Goal: Task Accomplishment & Management: Complete application form

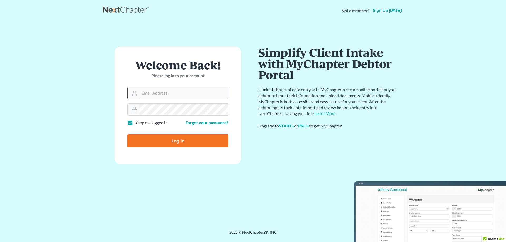
click at [158, 92] on input "Email Address" at bounding box center [183, 93] width 89 height 12
type input "[PERSON_NAME][EMAIL_ADDRESS][DOMAIN_NAME]"
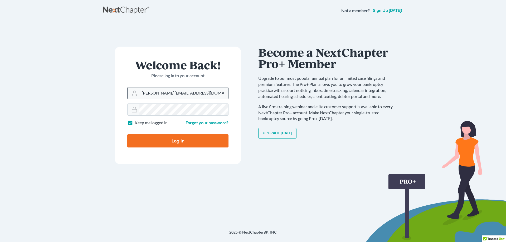
click at [127, 134] on input "Log In" at bounding box center [177, 140] width 101 height 13
type input "Thinking..."
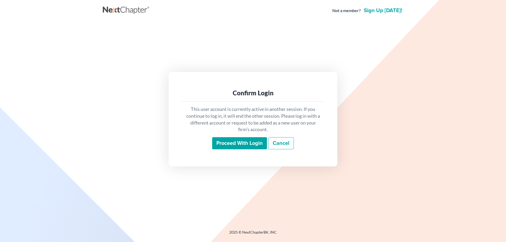
click at [236, 146] on input "Proceed with login" at bounding box center [239, 143] width 55 height 12
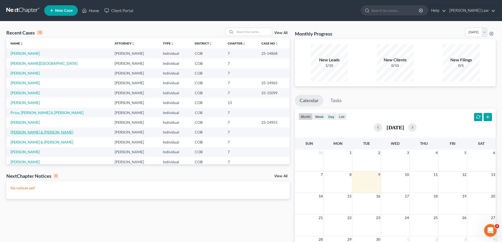
click at [37, 134] on link "[PERSON_NAME] & [PERSON_NAME]" at bounding box center [42, 132] width 63 height 4
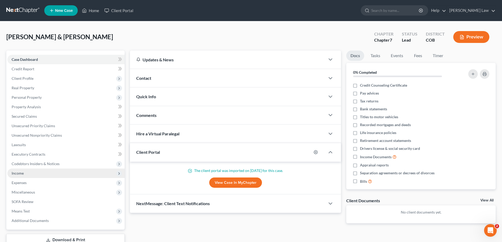
click at [27, 175] on span "Income" at bounding box center [65, 173] width 117 height 9
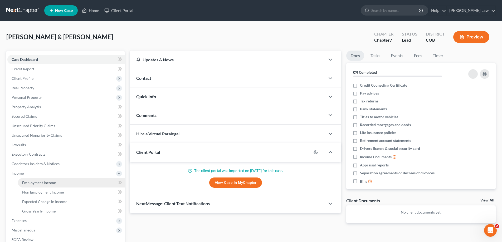
click at [68, 179] on link "Employment Income" at bounding box center [71, 182] width 107 height 9
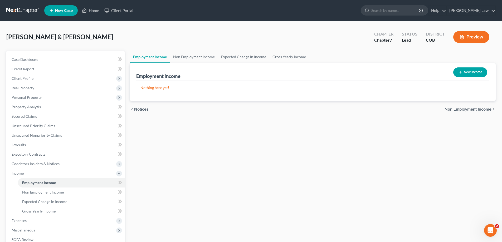
click at [463, 73] on button "New Income" at bounding box center [470, 72] width 34 height 10
select select "0"
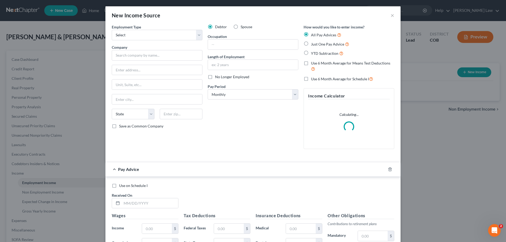
click at [56, 104] on div "New Income Source × Employment Type * Select Full or Part Time Employment Self …" at bounding box center [253, 121] width 506 height 242
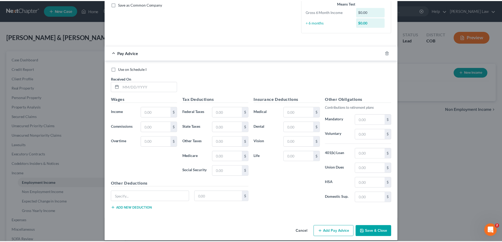
scroll to position [127, 0]
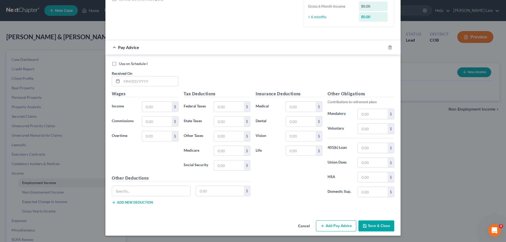
click at [303, 226] on button "Cancel" at bounding box center [304, 226] width 20 height 11
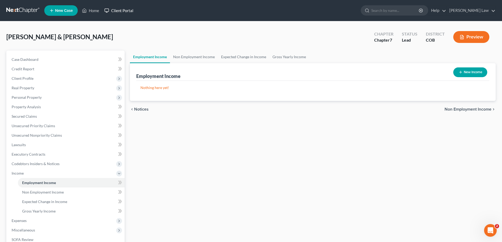
click at [116, 10] on link "Client Portal" at bounding box center [119, 10] width 34 height 9
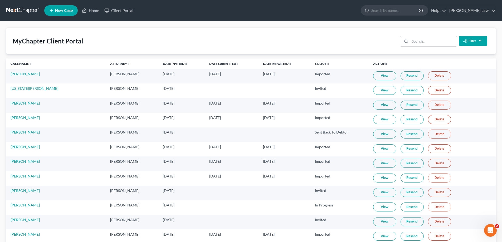
click at [209, 64] on link "Date Submitted unfold_more expand_more expand_less" at bounding box center [224, 64] width 30 height 4
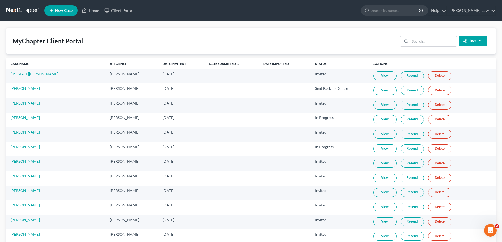
click at [209, 64] on link "Date Submitted unfold_more expand_more expand_less" at bounding box center [224, 64] width 31 height 4
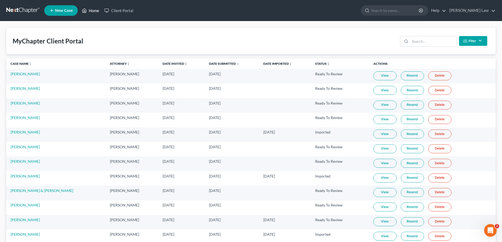
click at [82, 10] on icon at bounding box center [84, 10] width 5 height 6
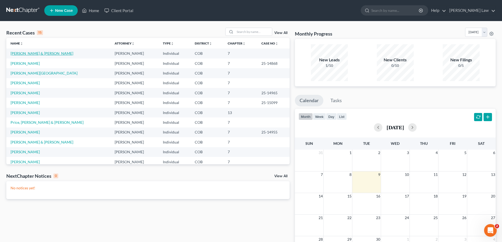
click at [29, 51] on link "Burger, Beth & Carl" at bounding box center [42, 53] width 63 height 4
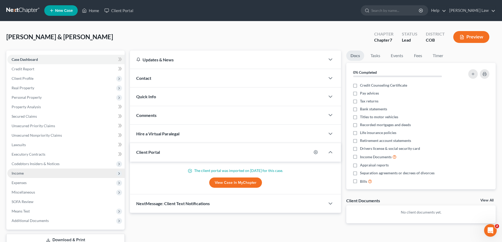
click at [27, 169] on span "Income" at bounding box center [65, 173] width 117 height 9
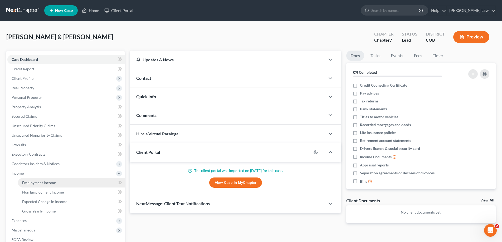
click at [56, 179] on link "Employment Income" at bounding box center [71, 182] width 107 height 9
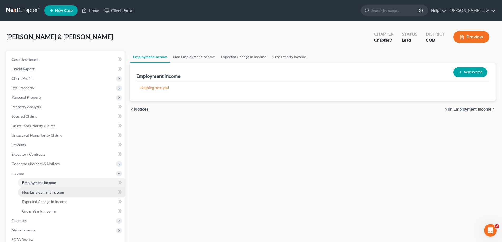
click at [51, 193] on span "Non Employment Income" at bounding box center [43, 192] width 42 height 4
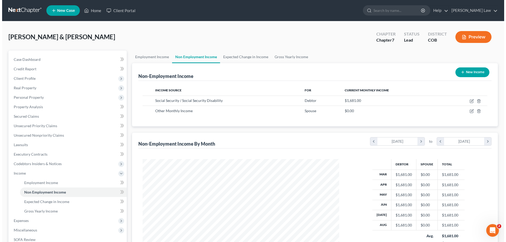
scroll to position [98, 207]
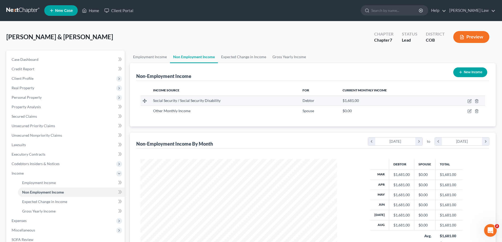
click at [471, 104] on td at bounding box center [463, 101] width 43 height 10
click at [470, 102] on icon "button" at bounding box center [469, 101] width 4 height 4
select select "4"
select select "0"
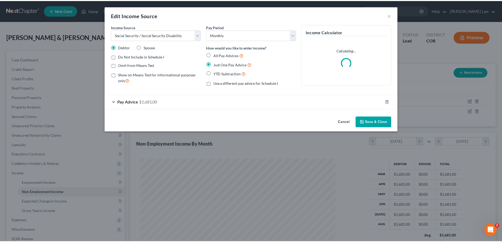
scroll to position [99, 209]
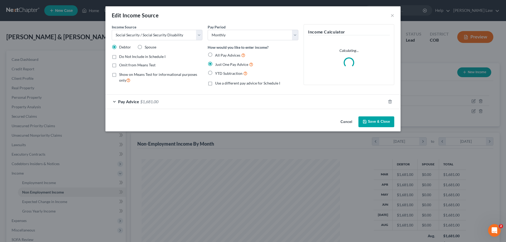
click at [148, 101] on span "$1,681.00" at bounding box center [149, 101] width 18 height 5
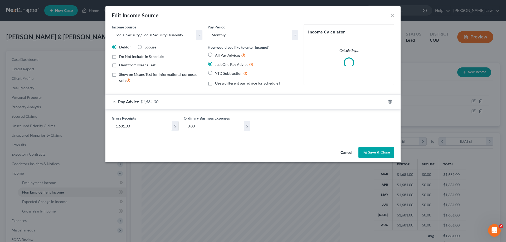
click at [143, 125] on input "1,681.00" at bounding box center [142, 126] width 60 height 10
type input "1,797.00"
click at [381, 154] on button "Save & Close" at bounding box center [376, 152] width 36 height 11
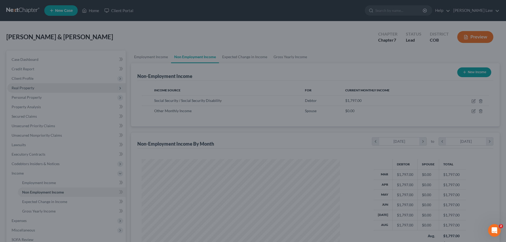
scroll to position [263328, 263219]
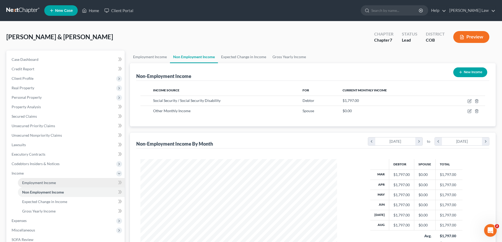
click at [55, 183] on link "Employment Income" at bounding box center [71, 182] width 107 height 9
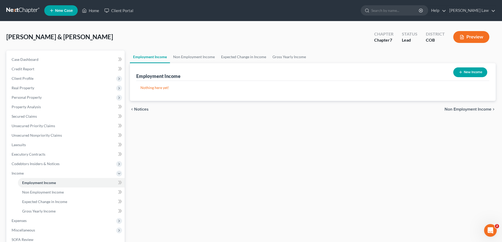
click at [477, 69] on button "New Income" at bounding box center [470, 72] width 34 height 10
select select "0"
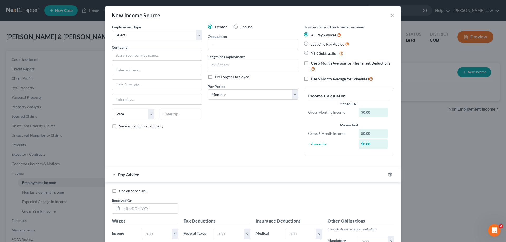
click at [62, 93] on div "New Income Source × Employment Type * Select Full or Part Time Employment Self …" at bounding box center [253, 121] width 506 height 242
click at [241, 27] on label "Spouse" at bounding box center [247, 26] width 12 height 5
click at [243, 27] on input "Spouse" at bounding box center [244, 25] width 3 height 3
radio input "true"
click at [180, 35] on select "Select Full or Part Time Employment Self Employment" at bounding box center [157, 35] width 91 height 11
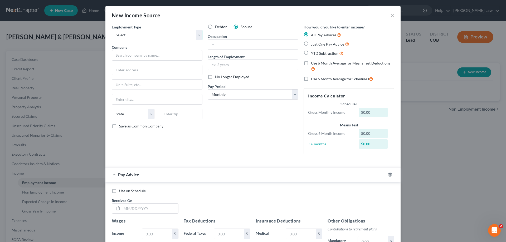
select select "0"
click at [112, 30] on select "Select Full or Part Time Employment Self Employment" at bounding box center [157, 35] width 91 height 11
click at [161, 57] on input "text" at bounding box center [157, 55] width 91 height 11
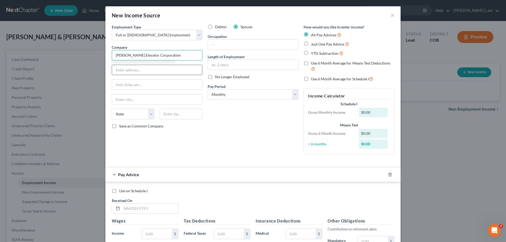
type input "Schindler Elevator Corporation"
type input "20 Whippany Road"
type input "Morristown"
select select "33"
type input "07960"
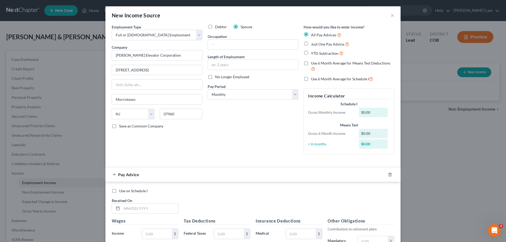
click at [242, 142] on div "Debtor Spouse Occupation Length of Employment No Longer Employed Pay Period * S…" at bounding box center [253, 91] width 96 height 134
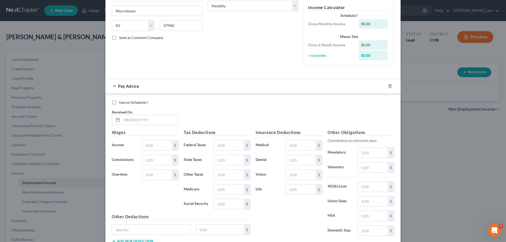
scroll to position [105, 0]
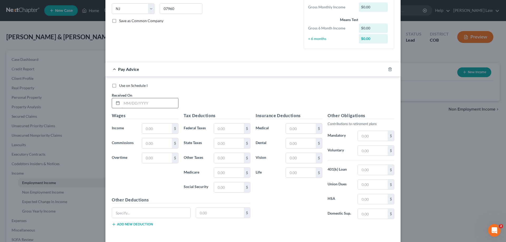
drag, startPoint x: 130, startPoint y: 107, endPoint x: 139, endPoint y: 106, distance: 8.8
click at [130, 107] on input "text" at bounding box center [150, 103] width 56 height 10
click at [128, 102] on input "text" at bounding box center [150, 103] width 56 height 10
drag, startPoint x: 148, startPoint y: 104, endPoint x: 139, endPoint y: 102, distance: 9.9
click at [140, 103] on input "07/17/2025" at bounding box center [150, 103] width 56 height 10
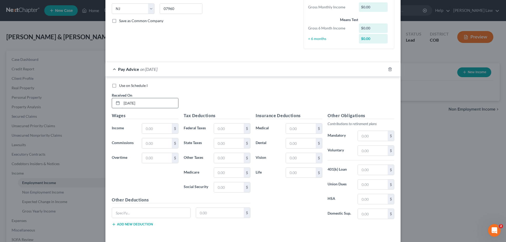
click at [159, 106] on input "07/17/2025" at bounding box center [150, 103] width 56 height 10
drag, startPoint x: 154, startPoint y: 104, endPoint x: 84, endPoint y: 94, distance: 70.7
click at [85, 95] on div "New Income Source × Employment Type * Select Full or Part Time Employment Self …" at bounding box center [253, 121] width 506 height 242
type input "2/14/2025"
type input "1"
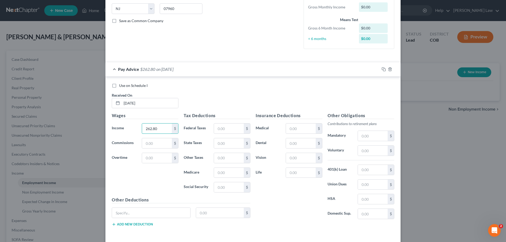
drag, startPoint x: 162, startPoint y: 127, endPoint x: 52, endPoint y: 121, distance: 109.5
click at [80, 129] on div "New Income Source × Employment Type * Select Full or Part Time Employment Self …" at bounding box center [253, 121] width 506 height 242
type input "2,262.80"
click at [304, 131] on input "text" at bounding box center [301, 129] width 30 height 10
type input "1.40"
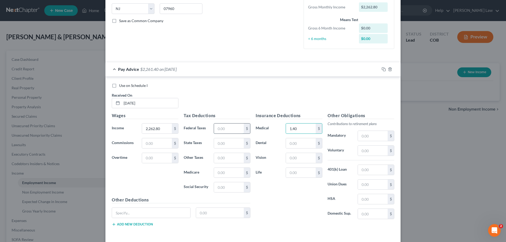
click at [224, 131] on input "text" at bounding box center [229, 129] width 30 height 10
type input "193.14"
type input "140.29"
click at [225, 157] on input "text" at bounding box center [229, 158] width 30 height 10
click at [224, 148] on input "text" at bounding box center [229, 143] width 30 height 10
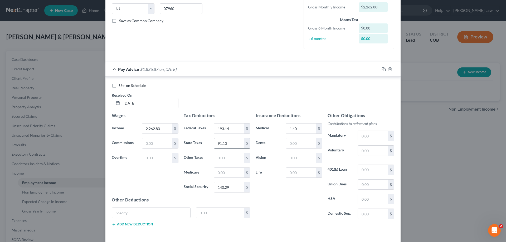
type input "91.10"
type input "10.18"
type input "32.81"
click at [382, 71] on div at bounding box center [389, 69] width 21 height 8
click at [383, 71] on rect "button" at bounding box center [384, 70] width 2 height 2
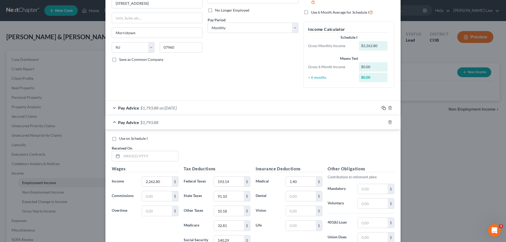
scroll to position [79, 0]
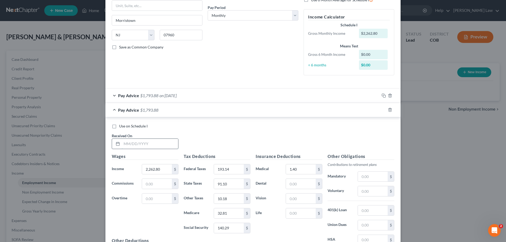
click at [143, 148] on input "text" at bounding box center [150, 144] width 56 height 10
type input "03/12/2025"
click at [159, 173] on input "2,262.80" at bounding box center [157, 169] width 30 height 10
type input "217.33"
click at [228, 169] on input "193.14" at bounding box center [229, 169] width 30 height 10
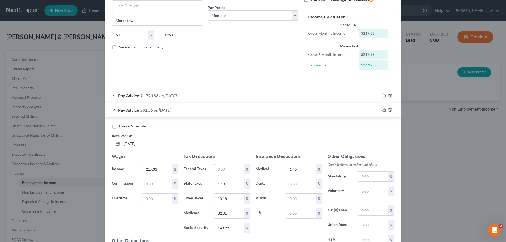
type input "1.10"
type input "0.98"
type input "3.15"
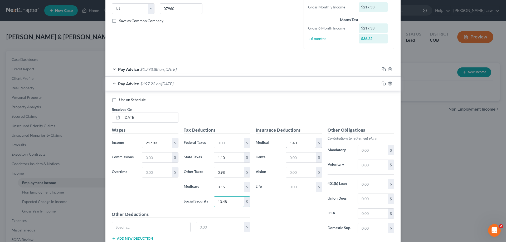
type input "13.48"
click at [288, 145] on input "1.40" at bounding box center [301, 143] width 30 height 10
click at [383, 83] on rect "button" at bounding box center [384, 84] width 2 height 2
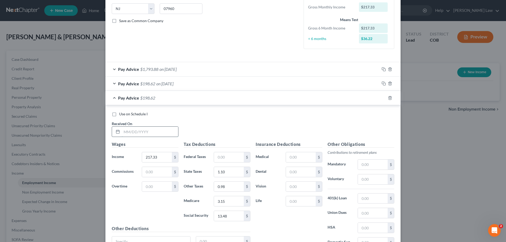
click at [140, 132] on input "text" at bounding box center [150, 132] width 56 height 10
type input "02/19/2025"
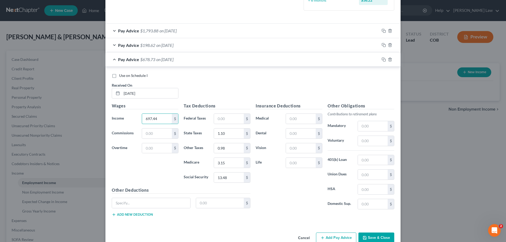
scroll to position [156, 0]
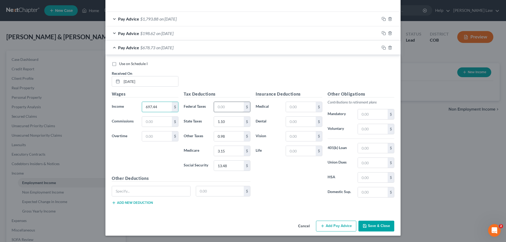
type input "697.44"
click at [231, 106] on input "text" at bounding box center [229, 107] width 30 height 10
type input "2"
type input "11.45"
type input "2.04"
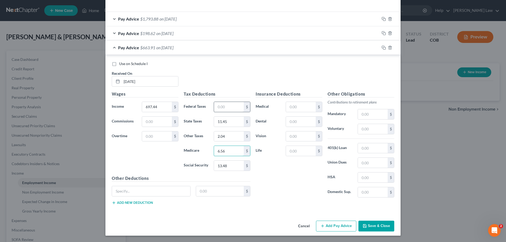
type input "6.56"
type input "28.06"
click at [234, 124] on input "11.45" at bounding box center [229, 122] width 30 height 10
click at [232, 138] on input "2.04" at bounding box center [229, 136] width 30 height 10
click at [228, 151] on input "6.56" at bounding box center [229, 151] width 30 height 10
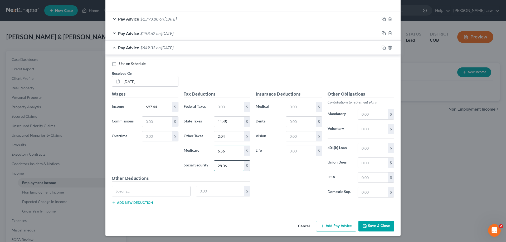
click at [235, 169] on input "28.06" at bounding box center [229, 166] width 30 height 10
click at [297, 104] on input "text" at bounding box center [301, 107] width 30 height 10
type input "0.28"
click at [383, 46] on icon "button" at bounding box center [383, 48] width 4 height 4
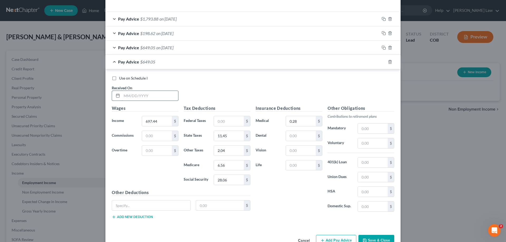
click at [162, 97] on input "text" at bounding box center [150, 96] width 56 height 10
type input "07/15/2025"
click at [163, 121] on input "697.44" at bounding box center [157, 121] width 30 height 10
type input "77.05"
click at [236, 136] on input "11.45" at bounding box center [229, 136] width 30 height 10
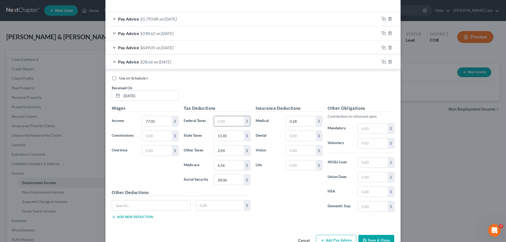
click at [216, 121] on input "text" at bounding box center [229, 121] width 30 height 10
type input "19.41"
type input "3.47"
click at [225, 135] on input "3.47" at bounding box center [229, 136] width 30 height 10
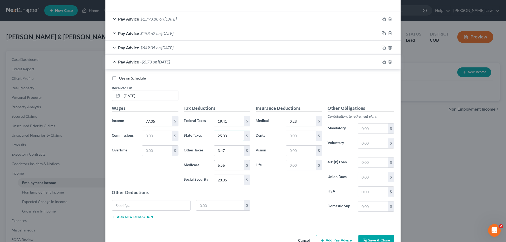
type input "25.00"
click at [224, 167] on input "6.56" at bounding box center [229, 165] width 30 height 10
type input "11.18"
type input "1"
type input "47.80"
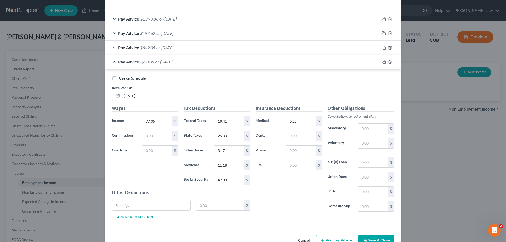
click at [162, 124] on input "77.05" at bounding box center [157, 121] width 30 height 10
type input "771.05"
click at [308, 121] on input "0.28" at bounding box center [301, 121] width 30 height 10
click at [122, 174] on div "Wages Income * 771.05 $ Commissions $ Overtime $" at bounding box center [145, 147] width 72 height 84
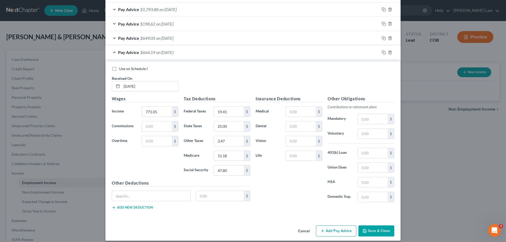
scroll to position [170, 0]
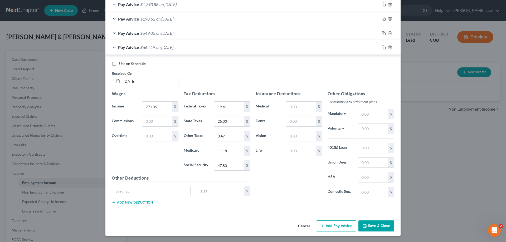
click at [389, 225] on button "Save & Close" at bounding box center [376, 225] width 36 height 11
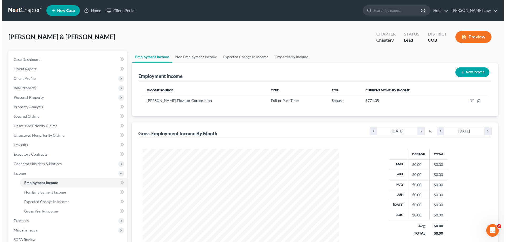
scroll to position [263328, 263219]
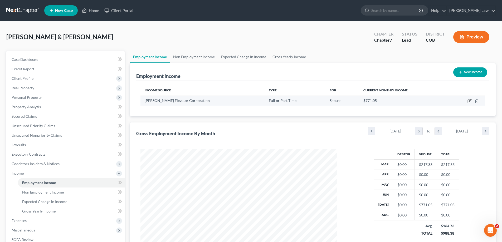
click at [469, 100] on icon "button" at bounding box center [469, 101] width 4 height 4
select select "0"
select select "33"
select select "0"
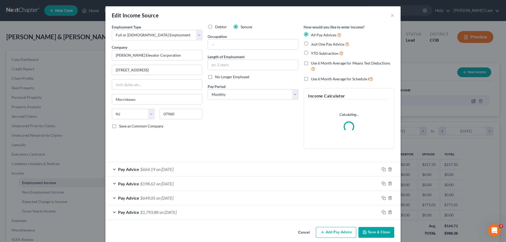
scroll to position [99, 209]
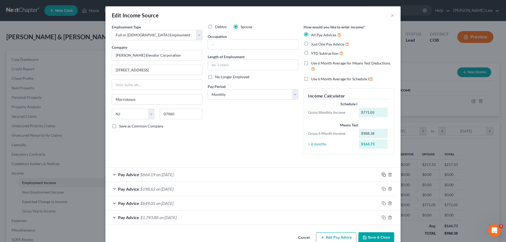
click at [382, 175] on icon "button" at bounding box center [383, 175] width 4 height 4
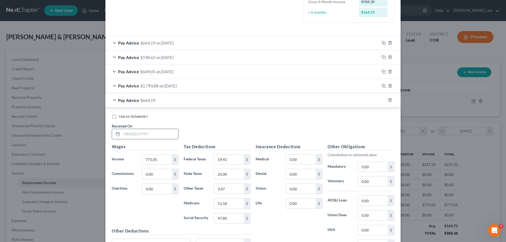
click at [127, 130] on input "text" at bounding box center [150, 134] width 56 height 10
type input "07/10/2025"
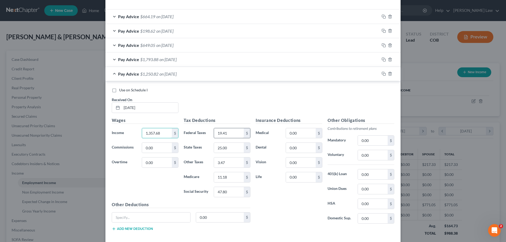
type input "1,357.68"
click at [229, 131] on input "19.41" at bounding box center [229, 133] width 30 height 10
type input "84.52"
type input "51.00"
type input "6.11"
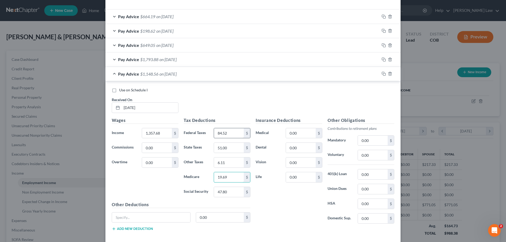
type input "19.69"
type input "84.18"
click at [295, 134] on input "0.00" at bounding box center [301, 133] width 30 height 10
type input "0.84"
click at [309, 99] on div "Use on Schedule I Received On * 07/10/2025" at bounding box center [253, 102] width 288 height 30
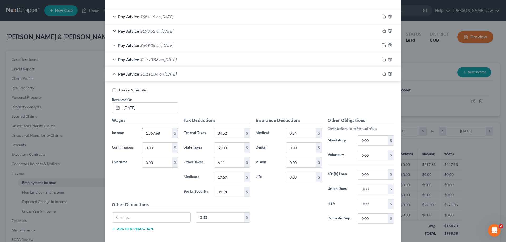
click at [152, 134] on input "1,357.68" at bounding box center [157, 133] width 30 height 10
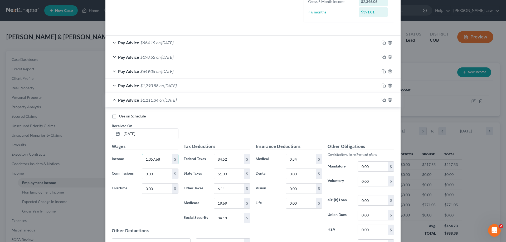
scroll to position [132, 0]
click at [382, 101] on icon "button" at bounding box center [383, 100] width 4 height 4
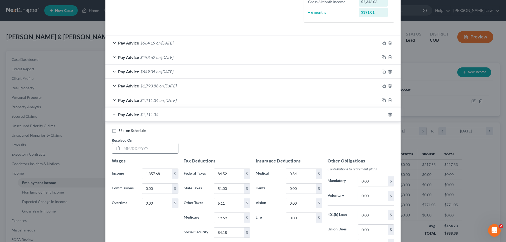
click at [139, 148] on input "text" at bounding box center [150, 148] width 56 height 10
type input "03/07/2025"
type input "2,121.38"
click at [234, 178] on input "84.52" at bounding box center [229, 174] width 30 height 10
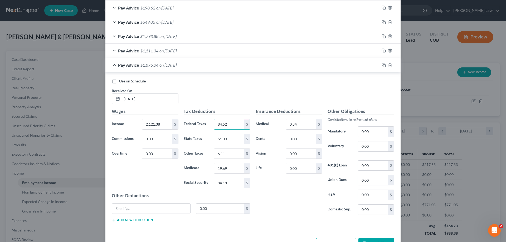
scroll to position [184, 0]
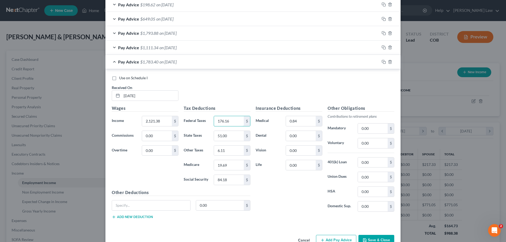
type input "176.16"
type input "85.00"
type input "9.55"
type input "30.76"
type input "131.52"
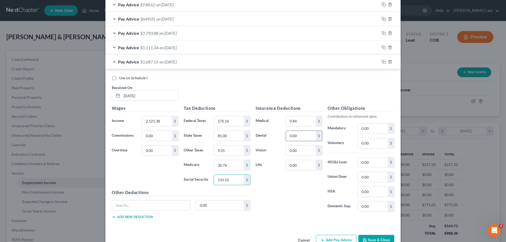
click at [299, 134] on input "0.00" at bounding box center [301, 136] width 30 height 10
type input "5.75"
click at [289, 122] on input "0.84" at bounding box center [301, 121] width 30 height 10
type input "1.31"
click at [381, 63] on icon "button" at bounding box center [383, 62] width 4 height 4
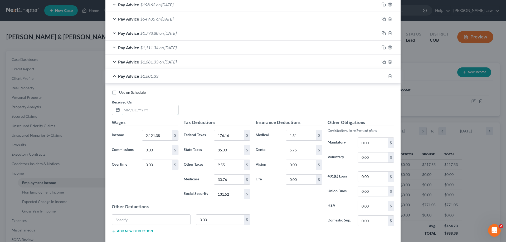
click at [144, 109] on input "text" at bounding box center [150, 110] width 56 height 10
type input "06/26/2025"
type input "2,186.09"
click at [223, 136] on input "176.16" at bounding box center [229, 135] width 30 height 10
type input "172.77"
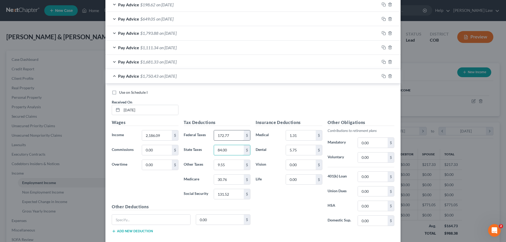
type input "84.00"
type input "9.42"
type input "30.35"
type input "129.77"
click at [307, 149] on input "5.75" at bounding box center [301, 150] width 30 height 10
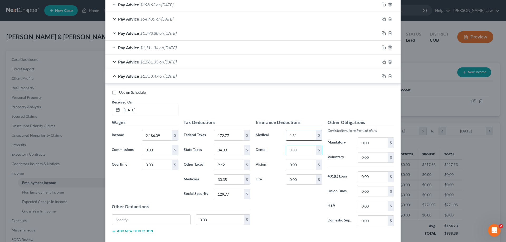
click at [304, 133] on input "1.31" at bounding box center [301, 135] width 30 height 10
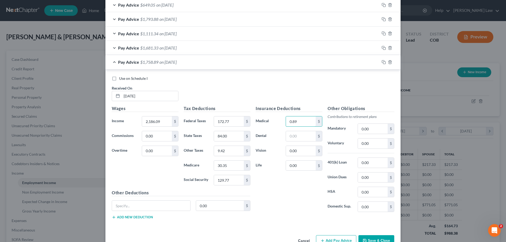
scroll to position [211, 0]
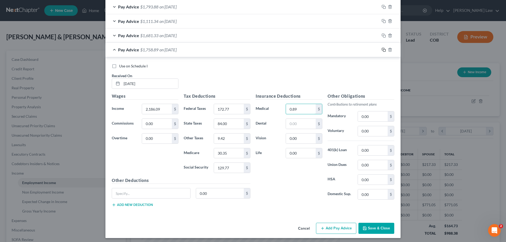
type input "0.89"
click at [383, 51] on rect "button" at bounding box center [384, 50] width 2 height 2
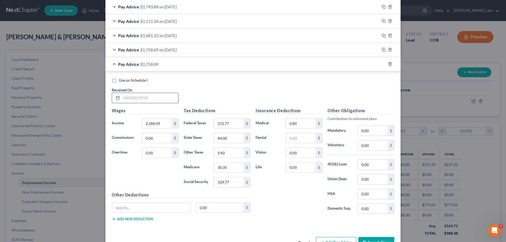
click at [141, 96] on input "text" at bounding box center [150, 98] width 56 height 10
type input "06/18/2025"
click at [149, 122] on input "2,186.09" at bounding box center [157, 124] width 30 height 10
type input "2,358.98"
click at [233, 123] on input "172.77" at bounding box center [229, 124] width 30 height 10
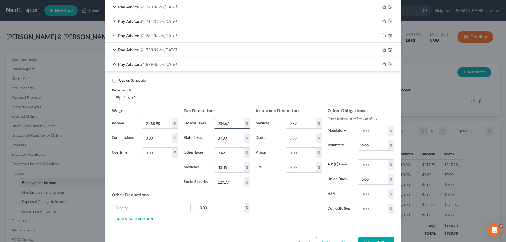
type input "204.67"
type input "95.00"
type input "10.61"
type input "34.20"
type input "146.26"
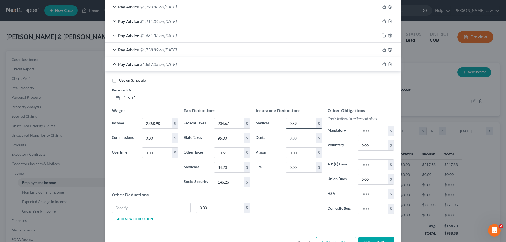
click at [303, 126] on input "0.89" at bounding box center [301, 124] width 30 height 10
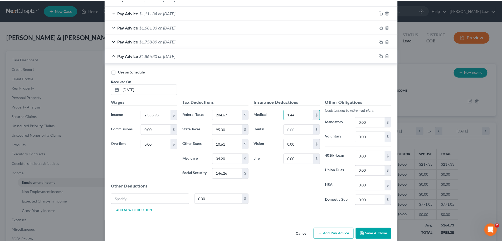
scroll to position [227, 0]
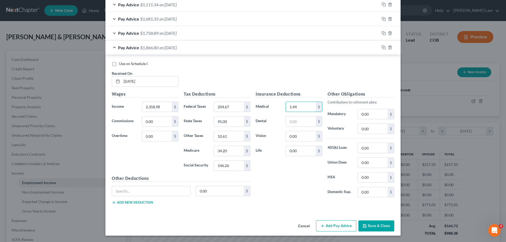
type input "1.44"
click at [372, 229] on button "Save & Close" at bounding box center [376, 225] width 36 height 11
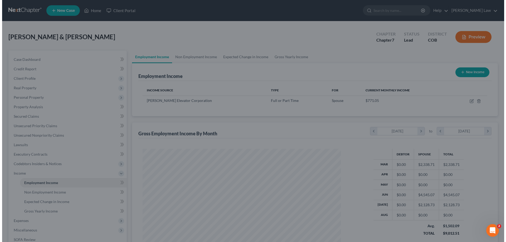
scroll to position [263328, 263219]
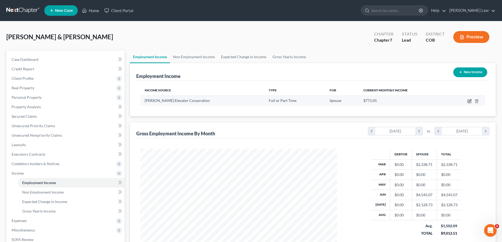
click at [471, 100] on icon "button" at bounding box center [470, 100] width 2 height 2
select select "0"
select select "33"
select select "0"
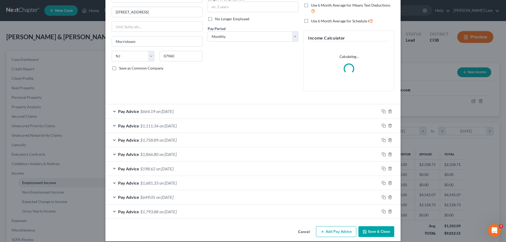
scroll to position [63, 0]
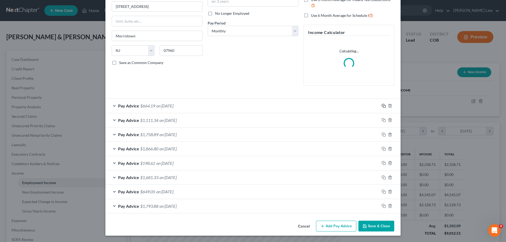
click at [382, 104] on icon "button" at bounding box center [383, 106] width 4 height 4
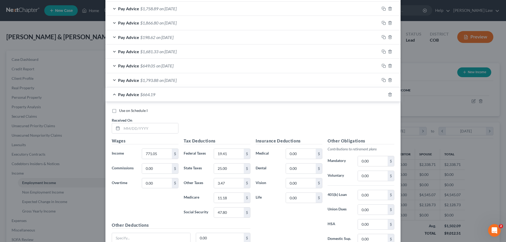
scroll to position [195, 0]
click at [133, 127] on input "text" at bounding box center [150, 128] width 56 height 10
type input "06/12/2025"
click at [156, 153] on input "771.05" at bounding box center [157, 153] width 30 height 10
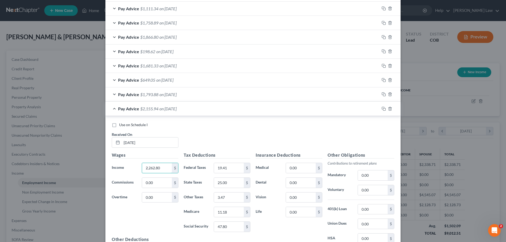
scroll to position [169, 0]
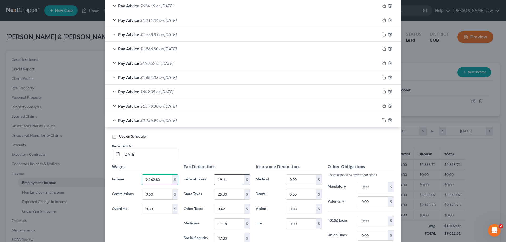
type input "2,262.80"
click at [230, 180] on input "19.41" at bounding box center [229, 180] width 30 height 10
type input "193.13"
type input "91.00"
type input "10.18"
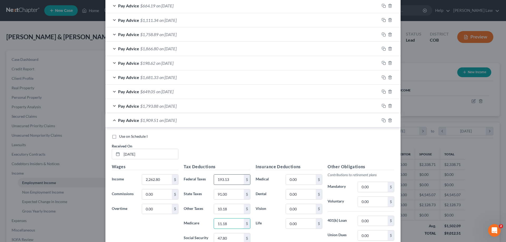
type input "1"
type input "32.82"
type input "140.29"
click at [292, 182] on input "0.00" at bounding box center [301, 178] width 30 height 10
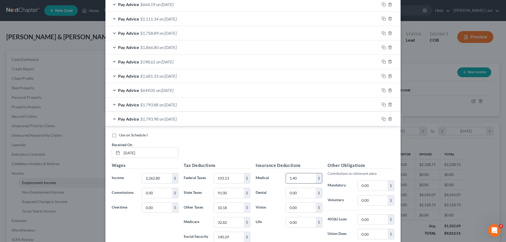
type input "1.40"
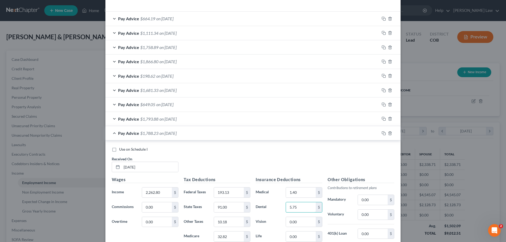
scroll to position [144, 0]
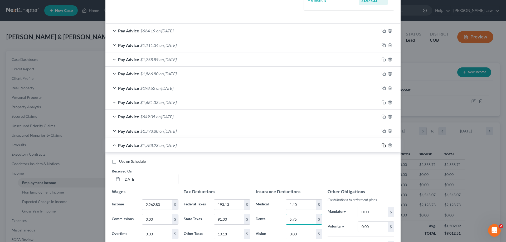
type input "5.75"
click at [382, 144] on icon "button" at bounding box center [383, 145] width 2 height 2
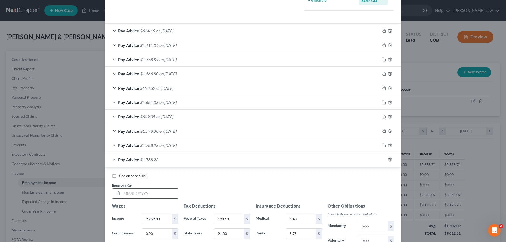
click at [134, 197] on input "text" at bounding box center [150, 194] width 56 height 10
type input "06/05/2025"
type input "1,357.68"
click at [244, 219] on div "$" at bounding box center [247, 219] width 6 height 10
click at [230, 219] on input "193.13" at bounding box center [229, 219] width 30 height 10
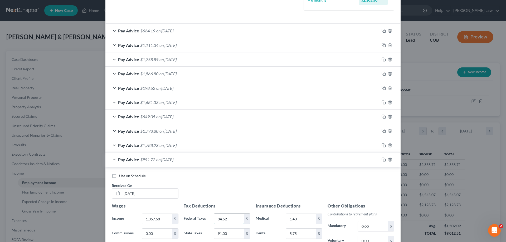
type input "84.52"
type input "51.00"
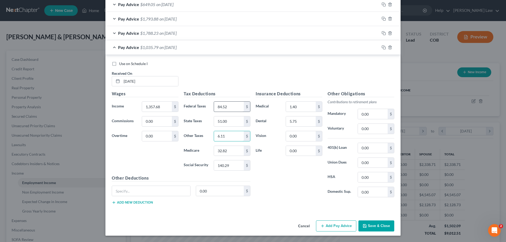
type input "6.11"
type input "19.69"
click at [233, 151] on input "19.69" at bounding box center [229, 151] width 30 height 10
type input "19.68"
type input "84.18"
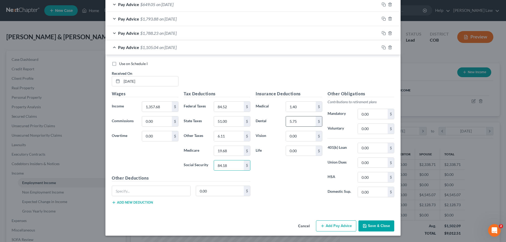
click at [296, 117] on input "5.75" at bounding box center [301, 121] width 30 height 10
click at [304, 104] on input "1.40" at bounding box center [301, 107] width 30 height 10
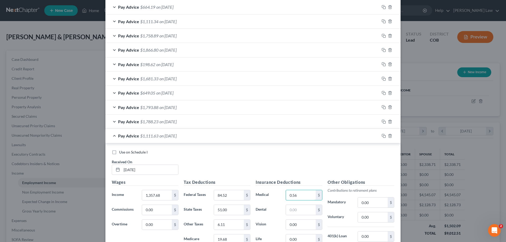
scroll to position [151, 0]
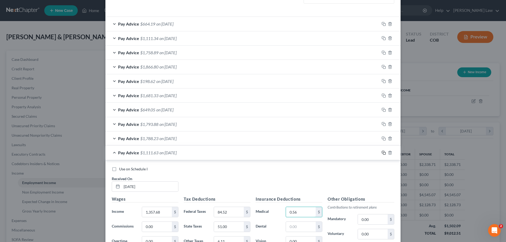
type input "0.56"
click at [382, 153] on icon "button" at bounding box center [383, 153] width 4 height 4
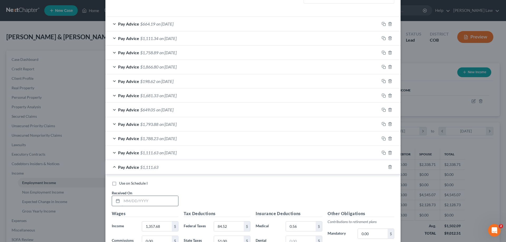
click at [162, 202] on input "text" at bounding box center [150, 201] width 56 height 10
click at [153, 205] on input "05/29/2025" at bounding box center [150, 201] width 56 height 10
drag, startPoint x: 148, startPoint y: 200, endPoint x: 103, endPoint y: 199, distance: 45.6
click at [103, 199] on div "Edit Income Source × Employment Type * Select Full or Part Time Employment Self…" at bounding box center [253, 121] width 506 height 242
type input "05/22/2025"
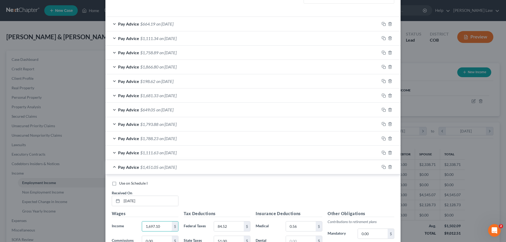
type input "1,697.10"
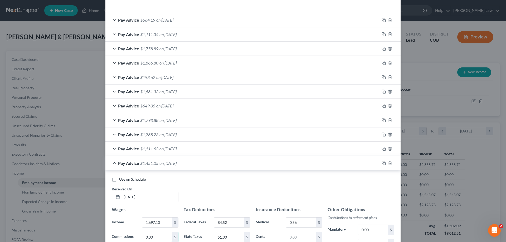
type input "1"
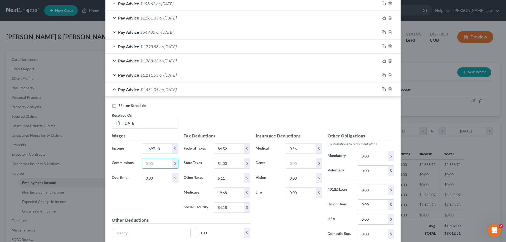
scroll to position [270, 0]
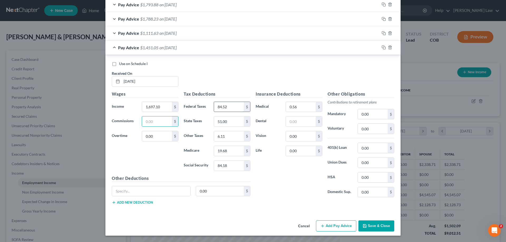
click at [232, 110] on input "84.52" at bounding box center [229, 107] width 30 height 10
type input "125.25"
type input "66.00"
type input "7,364"
type input "24.61"
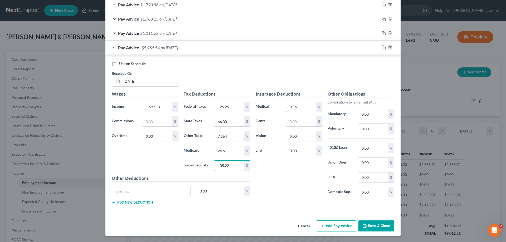
type input "105.22"
click at [291, 105] on input "0.56" at bounding box center [301, 107] width 30 height 10
click at [295, 184] on div "Insurance Deductions Medical 0.56 $ Dental $ Vision 0.00 $ Life 0.00 $" at bounding box center [289, 146] width 72 height 111
click at [158, 146] on div "Wages Income * 1,697.10 $ Commissions $ Overtime 0.00 $" at bounding box center [145, 133] width 72 height 84
click at [158, 137] on input "0.00" at bounding box center [157, 136] width 30 height 10
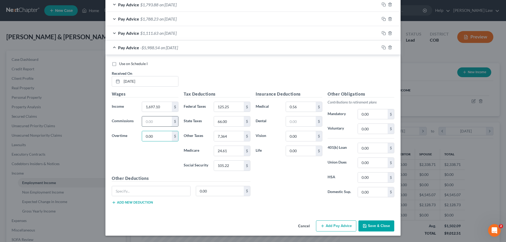
click at [154, 123] on input "text" at bounding box center [157, 121] width 30 height 10
type input "0.00"
click at [231, 136] on input "7,364" at bounding box center [229, 136] width 30 height 10
click at [221, 136] on input "7,364" at bounding box center [229, 136] width 30 height 10
drag, startPoint x: 239, startPoint y: 140, endPoint x: 203, endPoint y: 133, distance: 36.8
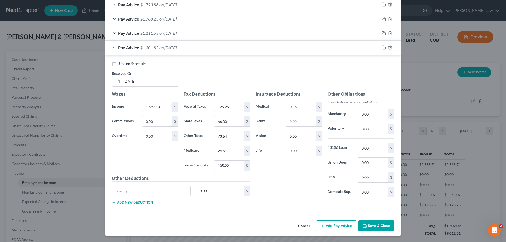
click at [203, 133] on div "Other Taxes 73.64 $" at bounding box center [217, 136] width 72 height 11
type input "7.64"
click at [382, 46] on icon "button" at bounding box center [383, 47] width 2 height 2
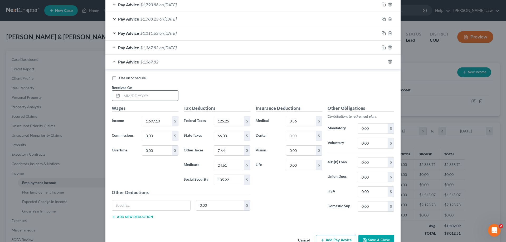
click at [157, 98] on input "text" at bounding box center [150, 96] width 56 height 10
type input "05/15/2025"
type input "2,503.22"
click at [219, 120] on input "125.25" at bounding box center [229, 121] width 30 height 10
type input "228.17"
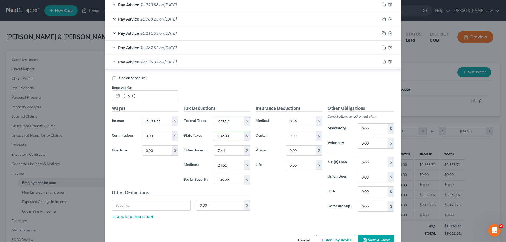
type input "102.00"
type input "11.27"
type input "36.30"
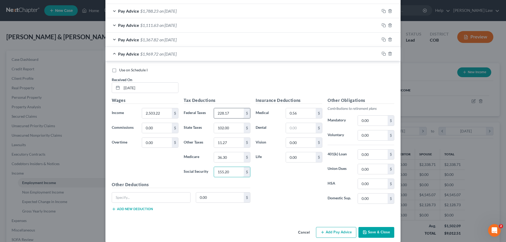
scroll to position [285, 0]
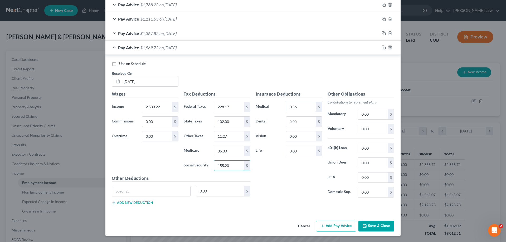
type input "155.20"
click at [296, 109] on input "0.56" at bounding box center [301, 107] width 30 height 10
type input "1.49"
click at [382, 49] on icon "button" at bounding box center [383, 47] width 4 height 4
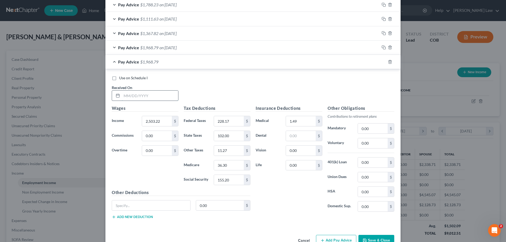
click at [132, 98] on input "text" at bounding box center [150, 96] width 56 height 10
type input "06/08/2025"
click at [168, 123] on input "2,503.22" at bounding box center [157, 121] width 30 height 10
type input "2,568.28"
click at [228, 121] on input "228.17" at bounding box center [229, 121] width 30 height 10
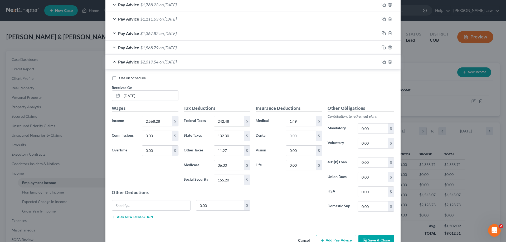
type input "242.48"
type input "105.00"
type input "11.55"
type input "37.24"
type input "159.23"
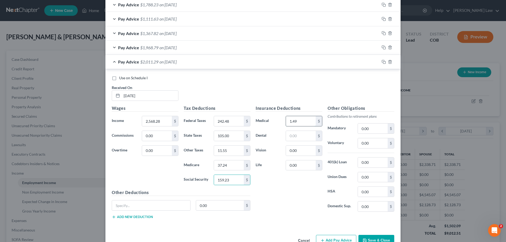
click at [292, 122] on input "1.49" at bounding box center [301, 121] width 30 height 10
type input "0.94"
click at [381, 60] on icon "button" at bounding box center [383, 62] width 4 height 4
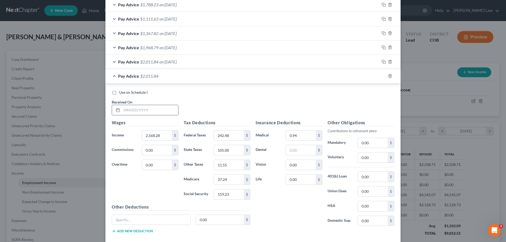
click at [133, 113] on input "text" at bounding box center [150, 110] width 56 height 10
type input "05/01/2025"
type input "2,715.36"
click at [238, 137] on input "242.48" at bounding box center [229, 136] width 30 height 10
type input "274.84"
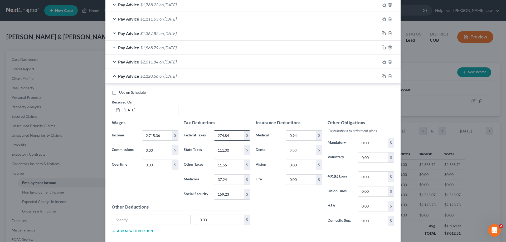
type input "111.00"
type input "12.22"
type input "39.37"
type input "168.36"
click at [306, 138] on input "0.94" at bounding box center [301, 136] width 30 height 10
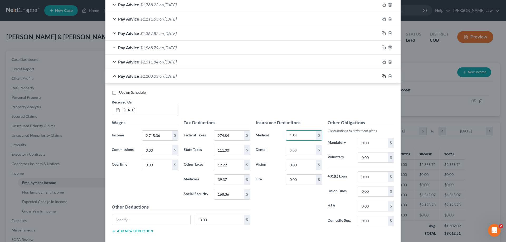
type input "1.54"
click at [382, 76] on icon "button" at bounding box center [383, 76] width 4 height 4
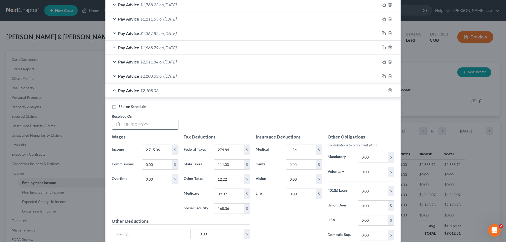
click at [143, 127] on input "text" at bounding box center [150, 124] width 56 height 10
type input "04/24/2025"
click at [155, 151] on input "2,715.36" at bounding box center [157, 150] width 30 height 10
type input "2,262.80"
click at [231, 151] on input "274.84" at bounding box center [229, 150] width 30 height 10
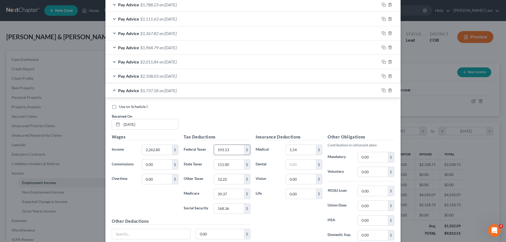
type input "193.13"
type input "91.00"
type input "10.18"
type input "32.81"
type input "140.29"
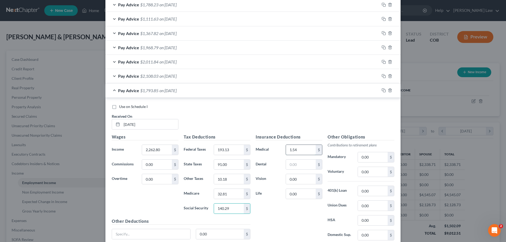
click at [302, 148] on input "1.54" at bounding box center [301, 150] width 30 height 10
type input "1.12"
click at [383, 90] on rect "button" at bounding box center [384, 91] width 2 height 2
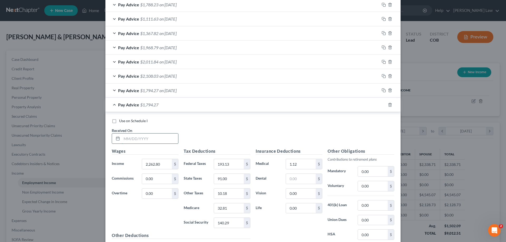
click at [132, 141] on input "text" at bounding box center [150, 139] width 56 height 10
type input "04/17/2025"
click at [166, 168] on input "2,262.80" at bounding box center [157, 164] width 30 height 10
type input "2,907.70"
click at [220, 163] on input "193.13" at bounding box center [229, 164] width 30 height 10
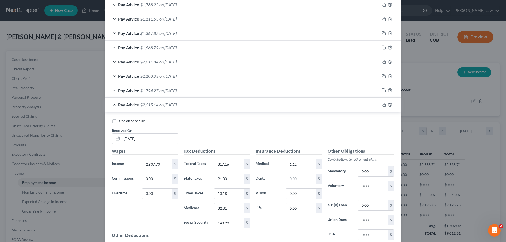
type input "317.16"
click at [218, 179] on input "91.00" at bounding box center [229, 179] width 30 height 10
type input "119.00"
click at [222, 193] on input "10.18" at bounding box center [229, 194] width 30 height 10
type input "13.09"
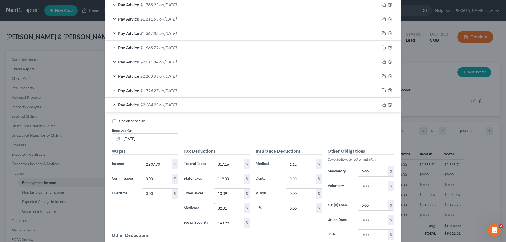
click at [233, 204] on input "32.81" at bounding box center [229, 208] width 30 height 10
type input "42.16"
click at [231, 221] on input "140.29" at bounding box center [229, 223] width 30 height 10
type input "180.28"
click at [297, 161] on input "1.12" at bounding box center [301, 164] width 30 height 10
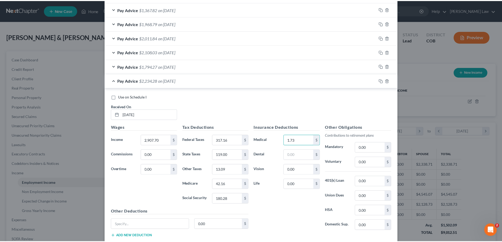
scroll to position [342, 0]
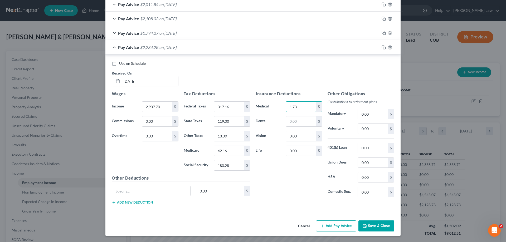
type input "1.73"
click at [377, 225] on button "Save & Close" at bounding box center [376, 225] width 36 height 11
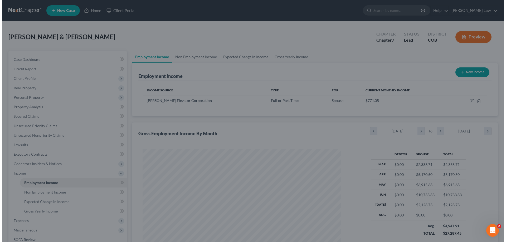
scroll to position [263328, 263219]
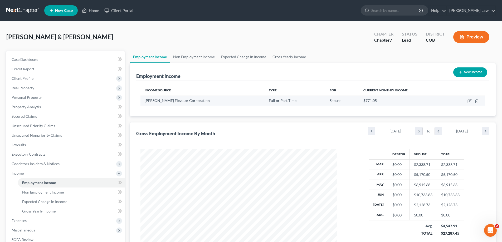
click at [469, 104] on td at bounding box center [466, 101] width 37 height 10
click at [468, 99] on icon "button" at bounding box center [469, 101] width 4 height 4
select select "0"
select select "33"
select select "0"
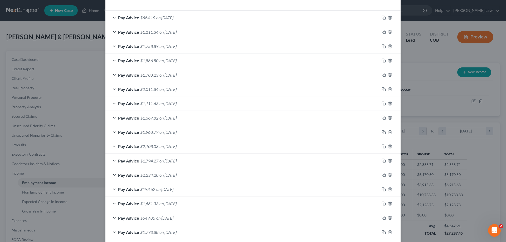
scroll to position [183, 0]
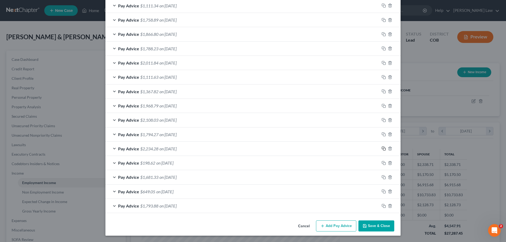
click at [383, 149] on rect "button" at bounding box center [384, 149] width 2 height 2
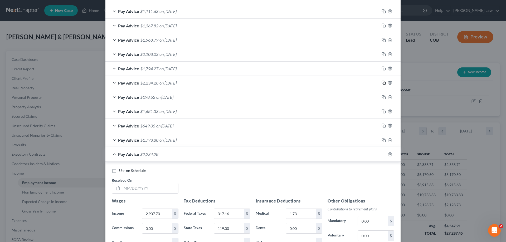
scroll to position [356, 0]
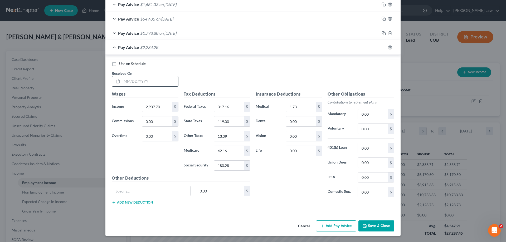
click at [158, 86] on input "text" at bounding box center [150, 81] width 56 height 10
type input "04/10/2025"
click at [149, 102] on input "2,907.70" at bounding box center [157, 107] width 30 height 10
type input "2,337.74"
click at [216, 107] on input "317.16" at bounding box center [229, 107] width 30 height 10
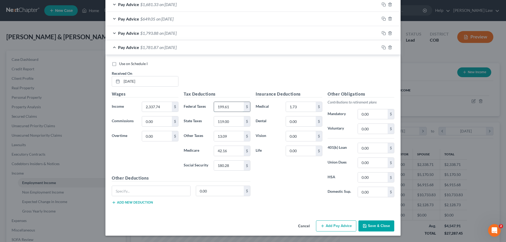
type input "199.61"
type input "93.0"
type input "10.42"
type input "33.59"
type input "143.64"
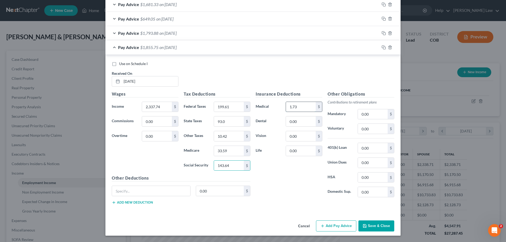
click at [296, 105] on input "1.73" at bounding box center [301, 107] width 30 height 10
type input "1.40"
click at [383, 48] on icon "button" at bounding box center [383, 47] width 4 height 4
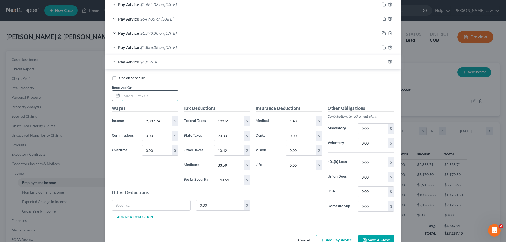
click at [144, 99] on input "text" at bounding box center [150, 96] width 56 height 10
type input "03/26/2025"
type input "2,280.80"
click at [234, 118] on input "199.61" at bounding box center [229, 121] width 30 height 10
type input "193.13"
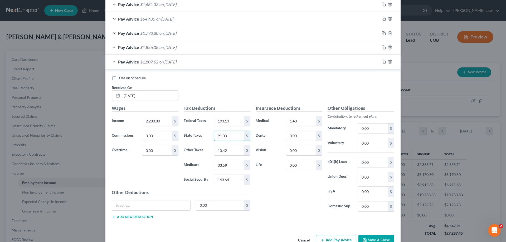
type input "91.00"
type input "10.19"
type input "32.81"
type input "140.29"
click at [287, 131] on div "0.00 $" at bounding box center [304, 136] width 37 height 11
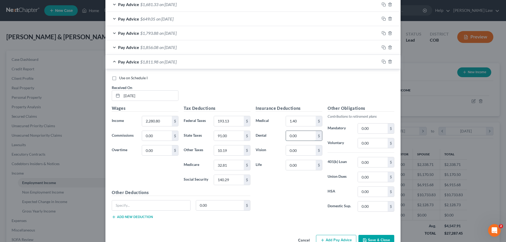
click at [289, 133] on input "0.00" at bounding box center [301, 136] width 30 height 10
type input "5.75"
click at [383, 63] on icon "button" at bounding box center [383, 62] width 4 height 4
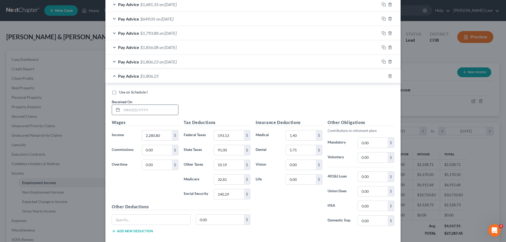
click at [137, 113] on input "text" at bounding box center [150, 110] width 56 height 10
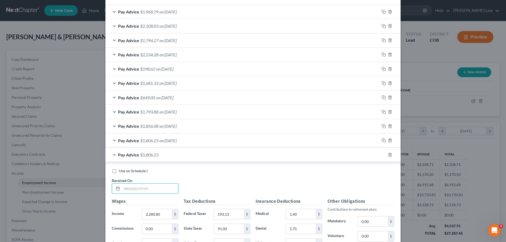
scroll to position [277, 0]
click at [251, 182] on div "Use on Schedule I Received On *" at bounding box center [253, 184] width 288 height 30
click at [146, 189] on input "text" at bounding box center [150, 189] width 56 height 10
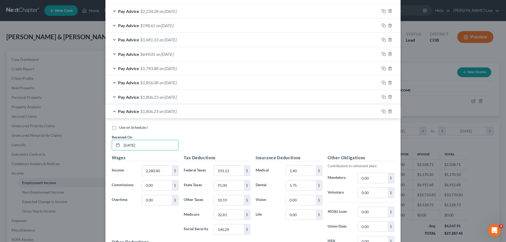
scroll to position [330, 0]
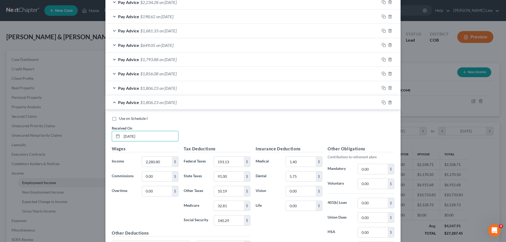
type input "03/27/2025"
click at [150, 85] on div "Pay Advice $1,806.23 on 03/26/2025" at bounding box center [242, 88] width 274 height 14
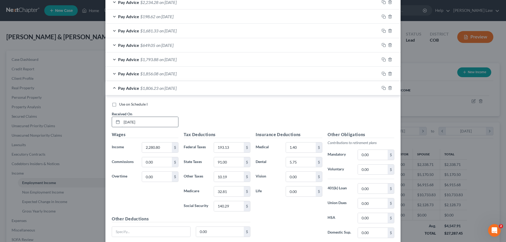
click at [131, 122] on input "03/26/2025" at bounding box center [150, 122] width 56 height 10
type input "03/04/2025"
click at [156, 90] on span "$1,806.23" at bounding box center [149, 88] width 18 height 5
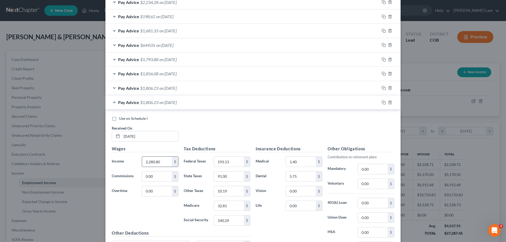
click at [160, 160] on input "2,280.80" at bounding box center [157, 162] width 30 height 10
click at [209, 88] on div "Pay Advice $1,806.23 on 03/04/2025" at bounding box center [242, 88] width 274 height 14
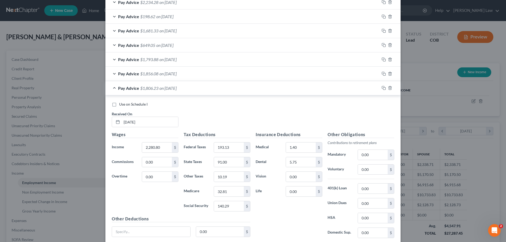
click at [176, 89] on span "on 03/04/2025" at bounding box center [167, 88] width 17 height 5
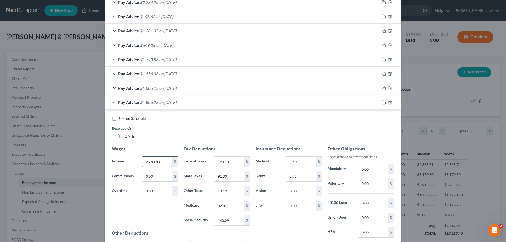
click at [156, 160] on input "2,280.80" at bounding box center [157, 162] width 30 height 10
type input "2,605.19"
click at [231, 166] on input "193.13" at bounding box center [229, 162] width 30 height 10
type input "197.69"
type input "93.00"
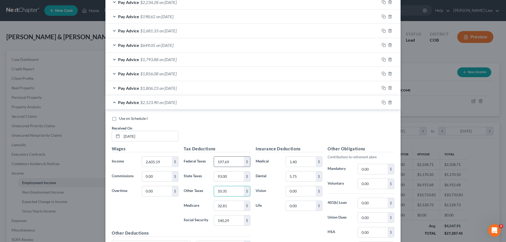
type input "10.35"
type input "1"
type input "33.37"
type input "142.65"
click at [296, 178] on input "5.75" at bounding box center [301, 176] width 30 height 10
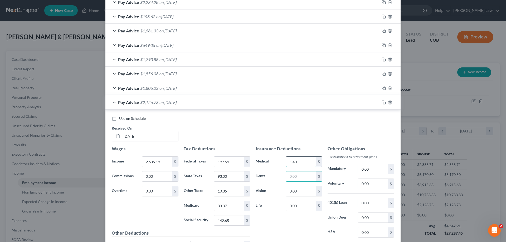
click at [301, 164] on input "1.40" at bounding box center [301, 162] width 30 height 10
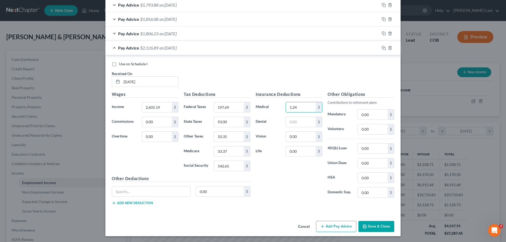
scroll to position [385, 0]
type input "1.24"
click at [381, 47] on icon "button" at bounding box center [383, 47] width 4 height 4
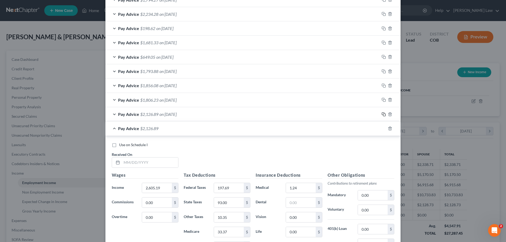
scroll to position [306, 0]
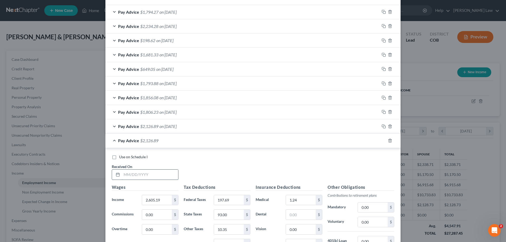
click at [143, 174] on input "text" at bounding box center [150, 175] width 56 height 10
type input "03/20/2025"
type input "3,351.70"
drag, startPoint x: 237, startPoint y: 206, endPoint x: 237, endPoint y: 200, distance: 5.8
click at [237, 202] on div "Tax Deductions Federal Taxes 197.69 $ State Taxes 93.00 $ Other Taxes 10.35 $ M…" at bounding box center [217, 226] width 72 height 84
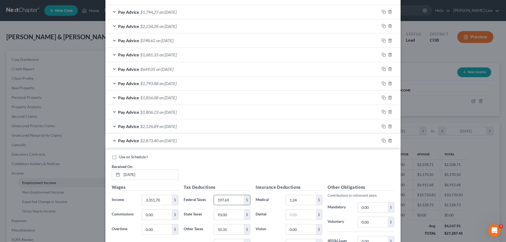
click at [237, 200] on input "197.69" at bounding box center [229, 200] width 30 height 10
type input "22.54"
click at [224, 217] on input "1,000.00" at bounding box center [229, 215] width 30 height 10
type input "100"
type input "11.11"
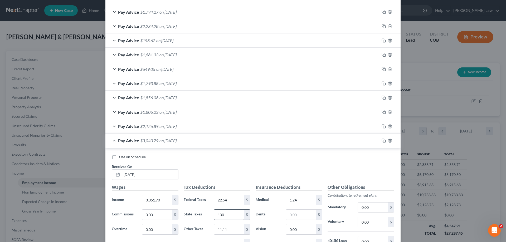
scroll to position [313, 0]
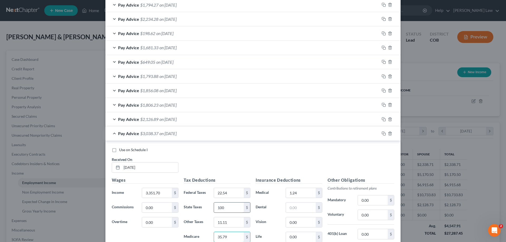
type input "35.79"
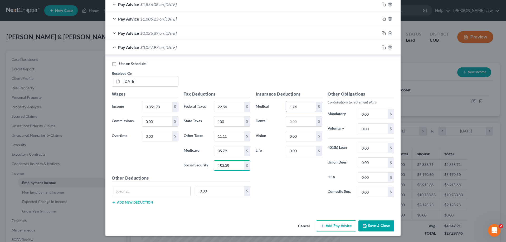
type input "153.05"
click at [294, 106] on input "1.24" at bounding box center [301, 107] width 30 height 10
type input "1.40"
click at [219, 106] on input "22.54" at bounding box center [229, 107] width 30 height 10
type input "220.54"
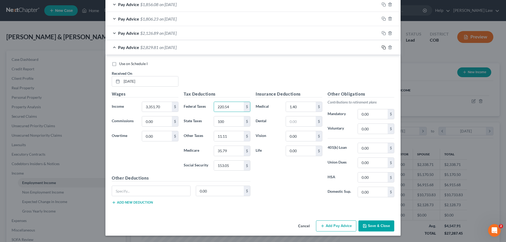
click at [382, 47] on icon "button" at bounding box center [383, 47] width 2 height 2
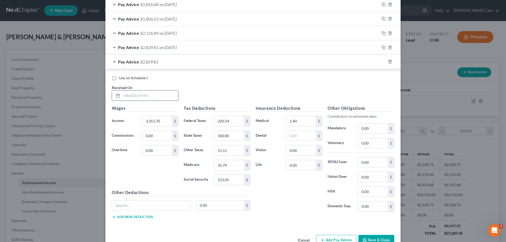
click at [142, 98] on input "text" at bounding box center [150, 96] width 56 height 10
type input "03/13/2025"
click at [159, 123] on input "3,351.70" at bounding box center [157, 121] width 30 height 10
type input "2,435.80"
click at [233, 119] on input "220.54" at bounding box center [229, 121] width 30 height 10
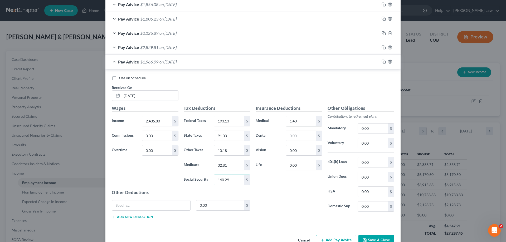
click at [308, 120] on input "1.40" at bounding box center [301, 121] width 30 height 10
click at [382, 62] on icon "button" at bounding box center [383, 62] width 4 height 4
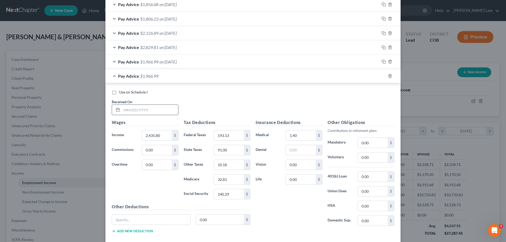
click at [131, 111] on input "text" at bounding box center [150, 110] width 56 height 10
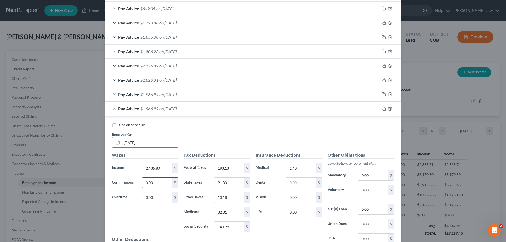
scroll to position [373, 0]
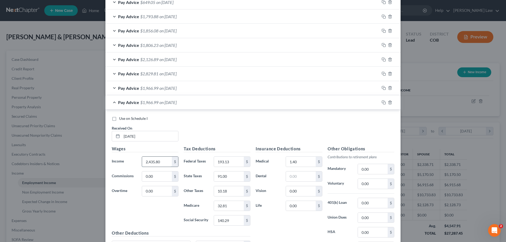
click at [158, 160] on input "2,435.80" at bounding box center [157, 162] width 30 height 10
click at [236, 162] on input "193.13" at bounding box center [229, 162] width 30 height 10
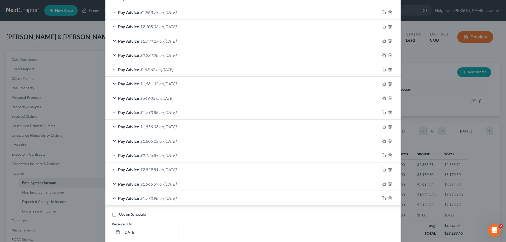
scroll to position [294, 0]
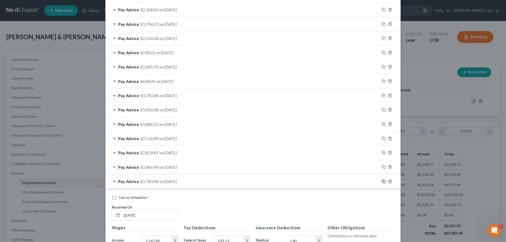
click at [383, 183] on rect "button" at bounding box center [384, 182] width 2 height 2
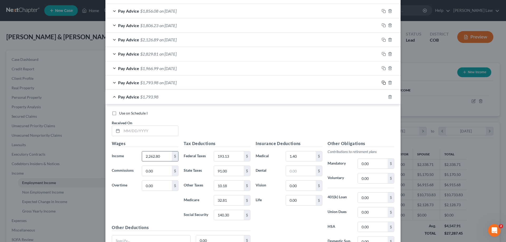
scroll to position [399, 0]
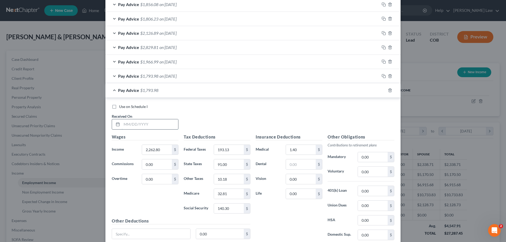
click at [149, 127] on input "text" at bounding box center [150, 124] width 56 height 10
click at [159, 153] on input "2,262.80" at bounding box center [157, 150] width 30 height 10
click at [240, 151] on input "193.13" at bounding box center [229, 150] width 30 height 10
click at [220, 178] on input "815" at bounding box center [229, 179] width 30 height 10
click at [217, 180] on input "815" at bounding box center [229, 179] width 30 height 10
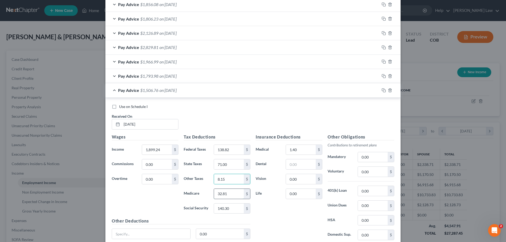
click at [235, 194] on input "32.81" at bounding box center [229, 194] width 30 height 10
click at [299, 150] on input "1.40" at bounding box center [301, 150] width 30 height 10
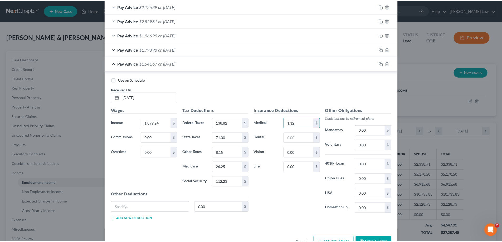
scroll to position [442, 0]
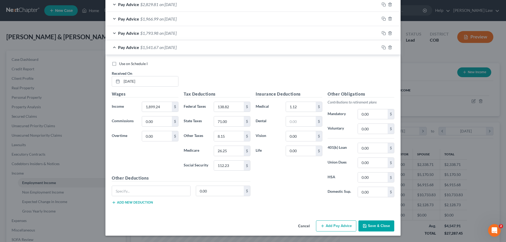
click at [384, 228] on button "Save & Close" at bounding box center [376, 225] width 36 height 11
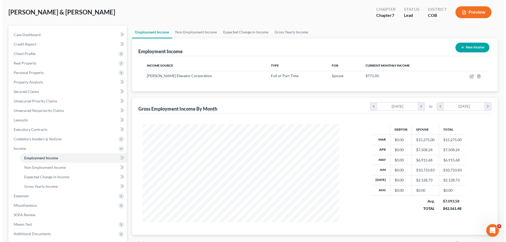
scroll to position [23, 0]
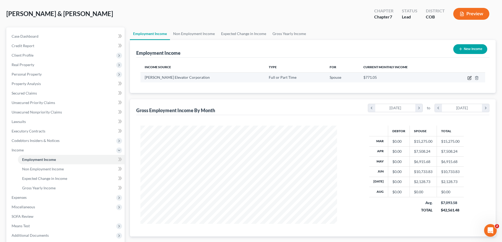
click at [470, 76] on icon "button" at bounding box center [469, 78] width 4 height 4
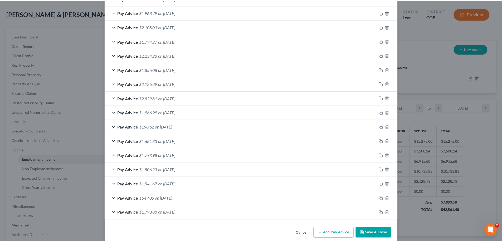
scroll to position [283, 0]
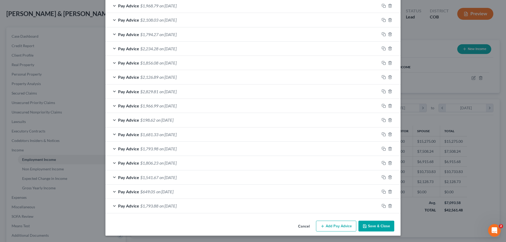
click at [369, 227] on button "Save & Close" at bounding box center [376, 226] width 36 height 11
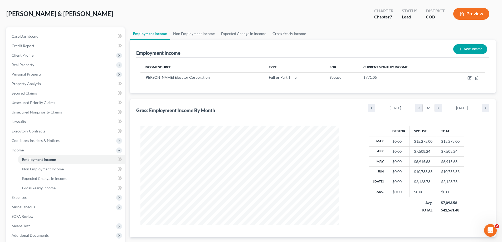
scroll to position [263328, 263219]
click at [449, 197] on td "$7,093.58 $42,561.48" at bounding box center [449, 206] width 27 height 19
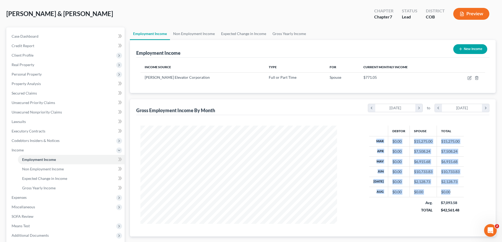
drag, startPoint x: 469, startPoint y: 194, endPoint x: 373, endPoint y: 138, distance: 111.1
click at [373, 138] on div "Debtor Spouse Total Mar $0.00 $15,275.00 $15,275.00 Apr $0.00 $7,508.24 $7,508.…" at bounding box center [416, 175] width 148 height 98
copy tbody "Mar $0.00 $15,275.00 $15,275.00 Apr $0.00 $7,508.24 $7,508.24 May $0.00 $6,915.…"
click at [27, 53] on span "Client Profile" at bounding box center [23, 55] width 22 height 4
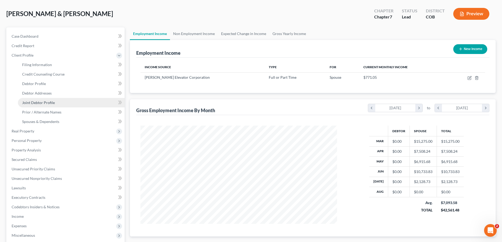
click at [66, 102] on link "Joint Debtor Profile" at bounding box center [71, 102] width 107 height 9
